Goal: Navigation & Orientation: Find specific page/section

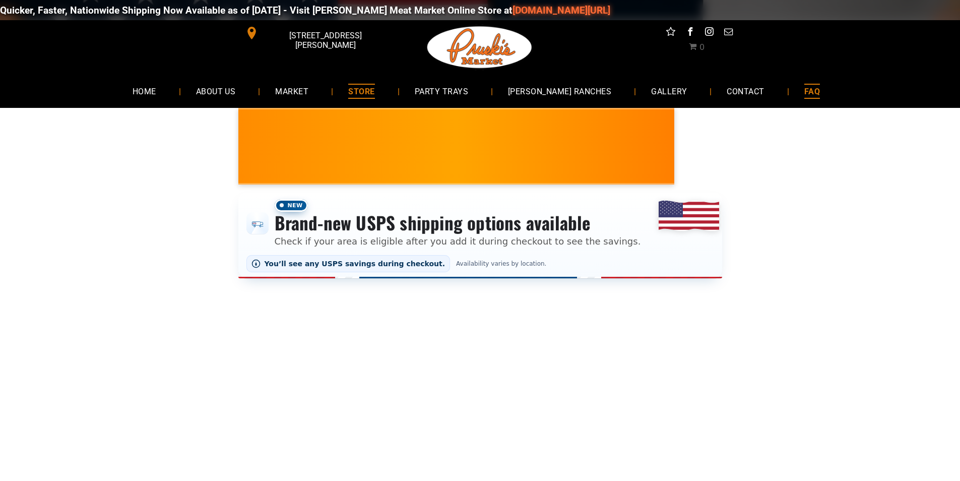
click at [789, 90] on link "FAQ" at bounding box center [812, 91] width 46 height 27
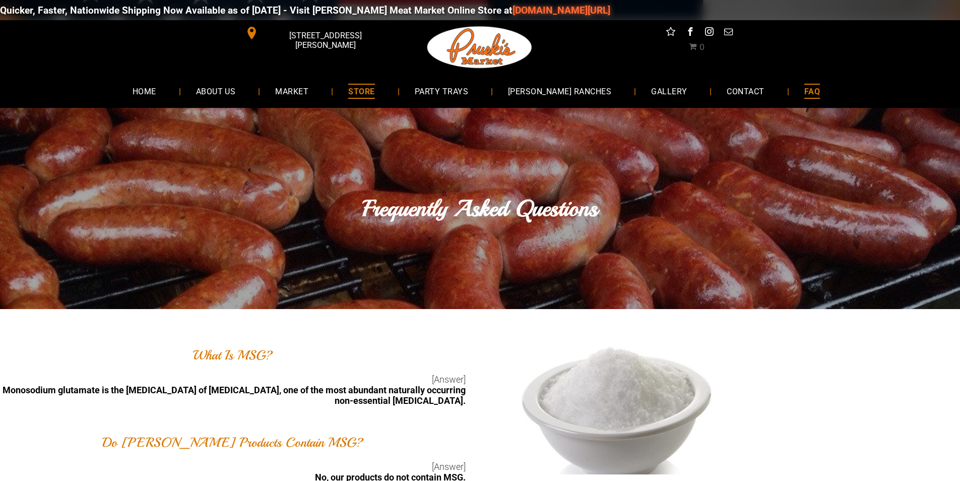
click at [389, 102] on link "STORE" at bounding box center [361, 91] width 56 height 27
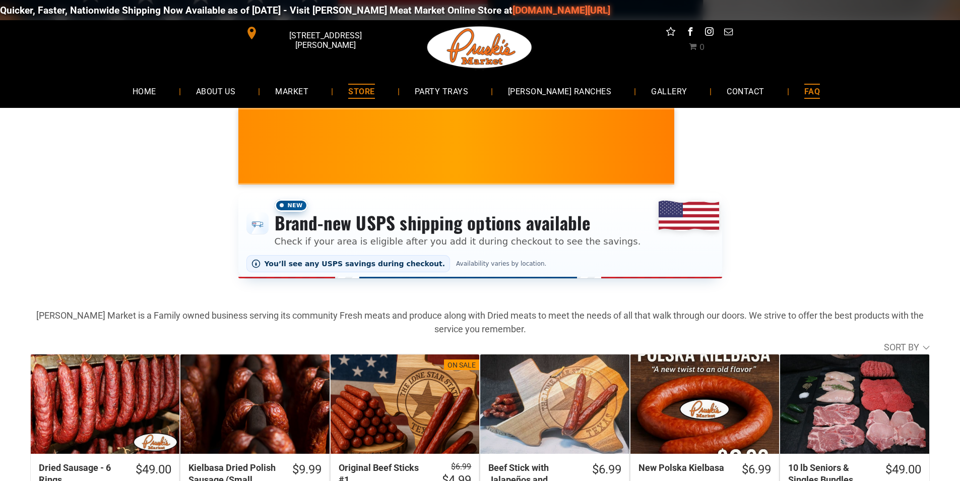
click at [803, 92] on link "FAQ" at bounding box center [812, 91] width 46 height 27
